Goal: Transaction & Acquisition: Book appointment/travel/reservation

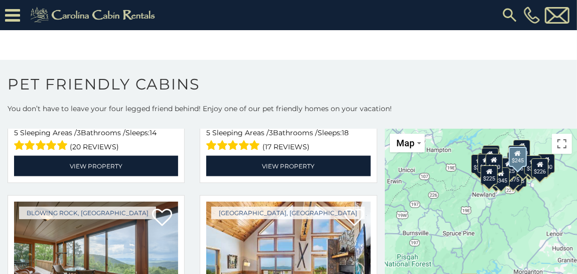
scroll to position [2660, 0]
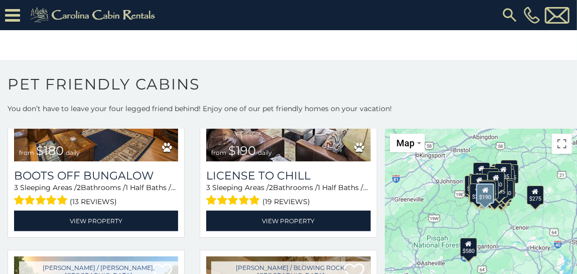
scroll to position [9780, 0]
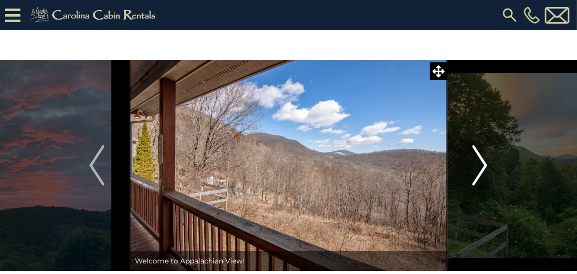
click at [479, 166] on img "Next" at bounding box center [480, 165] width 15 height 40
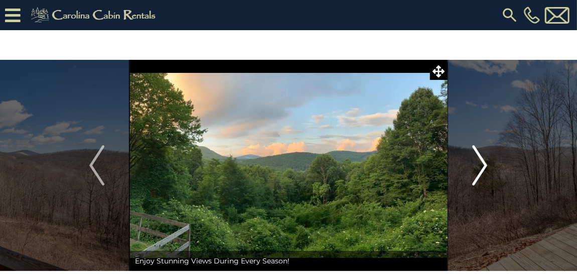
click at [482, 166] on img "Next" at bounding box center [480, 165] width 15 height 40
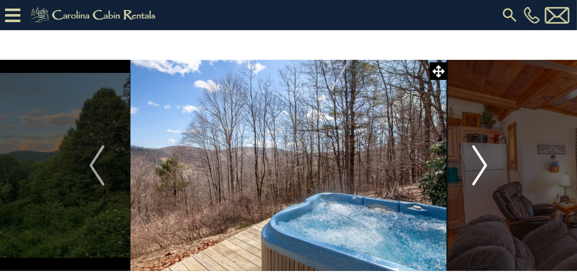
click at [482, 165] on img "Next" at bounding box center [480, 165] width 15 height 40
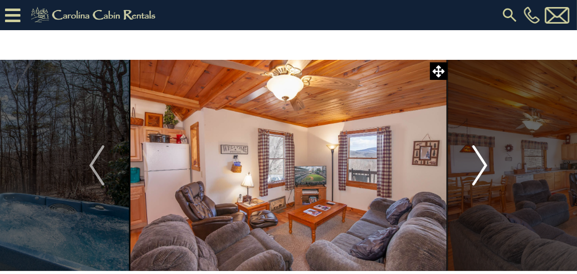
click at [482, 165] on img "Next" at bounding box center [480, 165] width 15 height 40
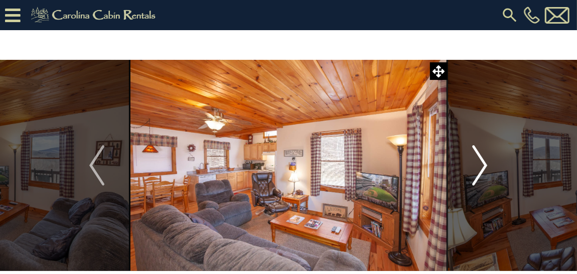
click at [482, 165] on img "Next" at bounding box center [480, 165] width 15 height 40
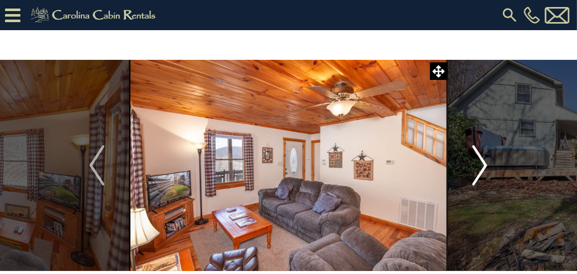
click at [482, 165] on img "Next" at bounding box center [480, 165] width 15 height 40
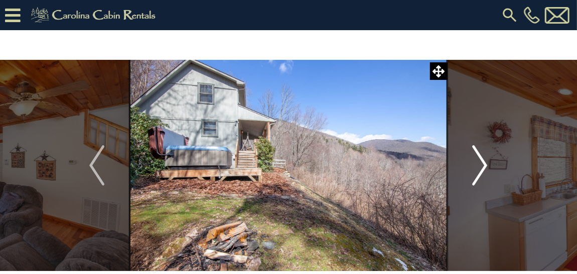
click at [482, 165] on img "Next" at bounding box center [480, 165] width 15 height 40
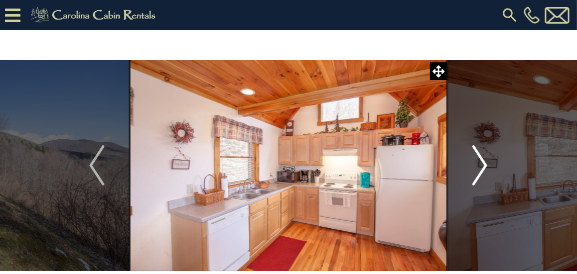
click at [482, 165] on img "Next" at bounding box center [480, 165] width 15 height 40
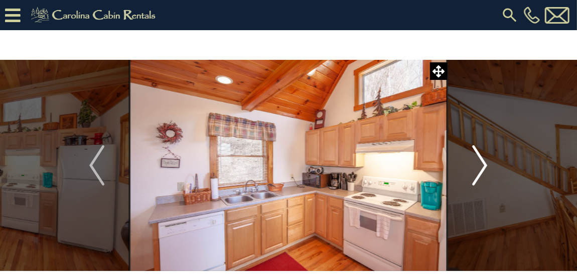
click at [482, 165] on img "Next" at bounding box center [480, 165] width 15 height 40
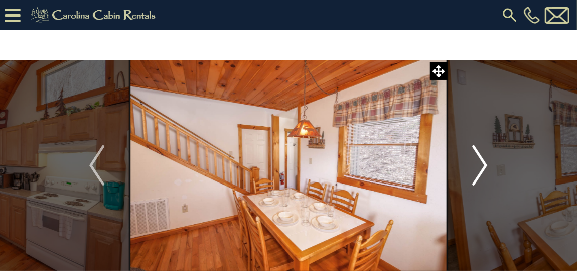
click at [482, 165] on img "Next" at bounding box center [480, 165] width 15 height 40
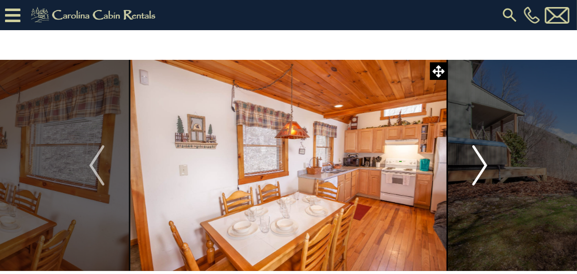
click at [482, 165] on img "Next" at bounding box center [480, 165] width 15 height 40
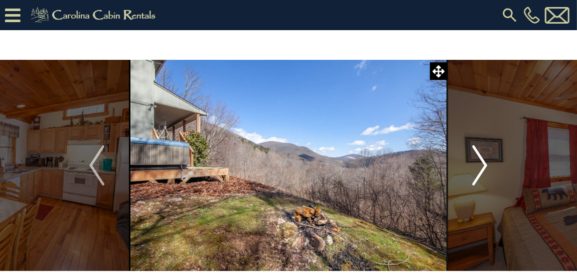
click at [482, 165] on img "Next" at bounding box center [480, 165] width 15 height 40
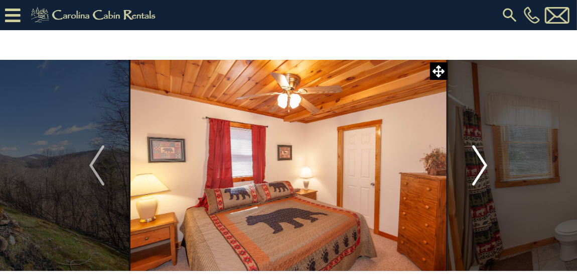
click at [482, 165] on img "Next" at bounding box center [480, 165] width 15 height 40
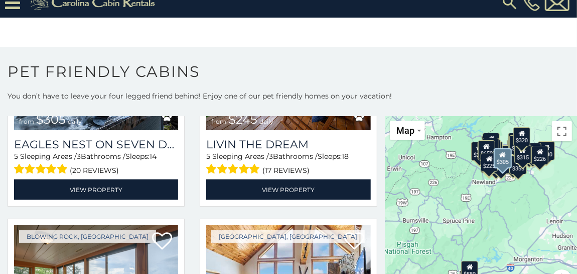
scroll to position [2660, 0]
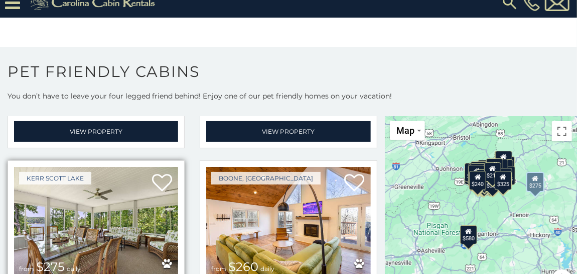
scroll to position [3490, 0]
